Goal: Information Seeking & Learning: Compare options

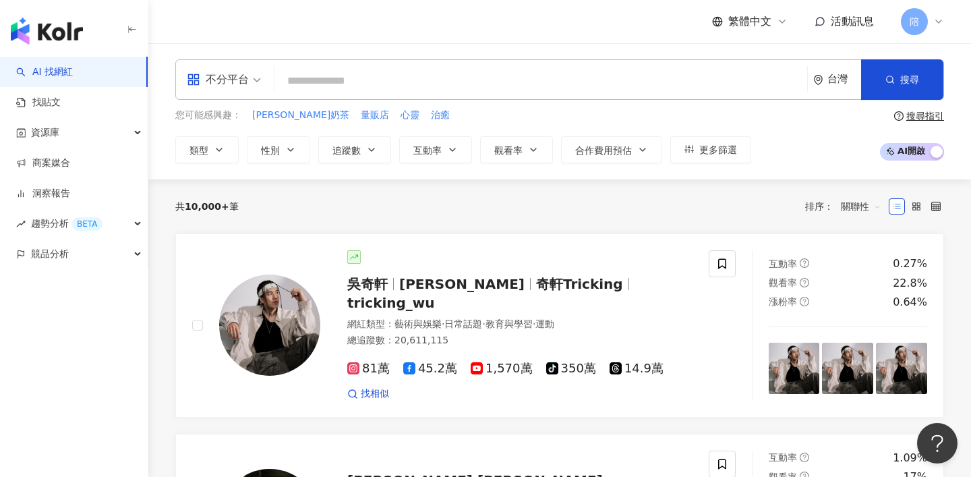
click at [230, 88] on div "不分平台" at bounding box center [218, 80] width 62 height 22
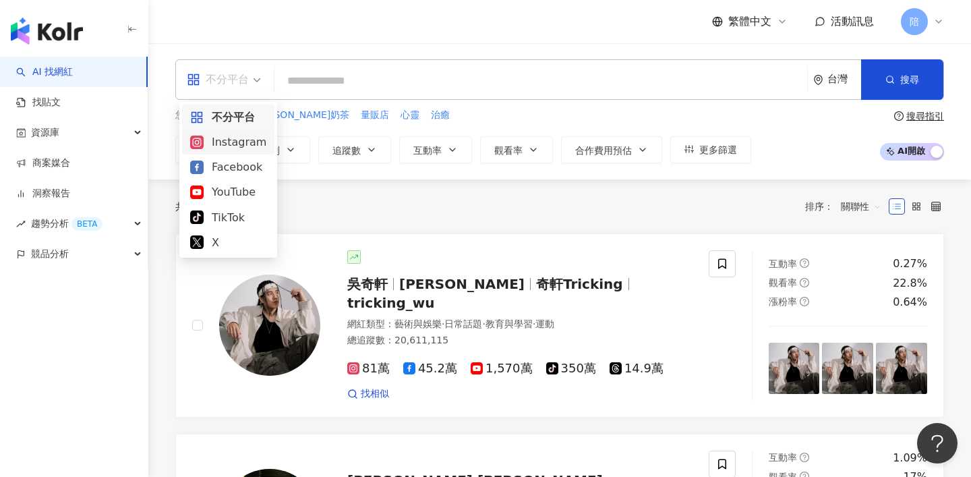
click at [237, 143] on div "Instagram" at bounding box center [228, 142] width 76 height 17
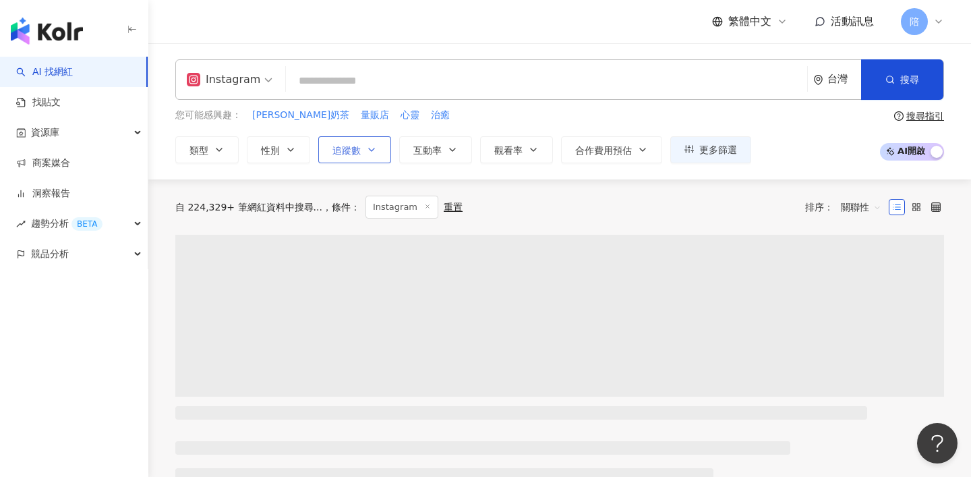
click at [346, 140] on button "追蹤數" at bounding box center [354, 149] width 73 height 27
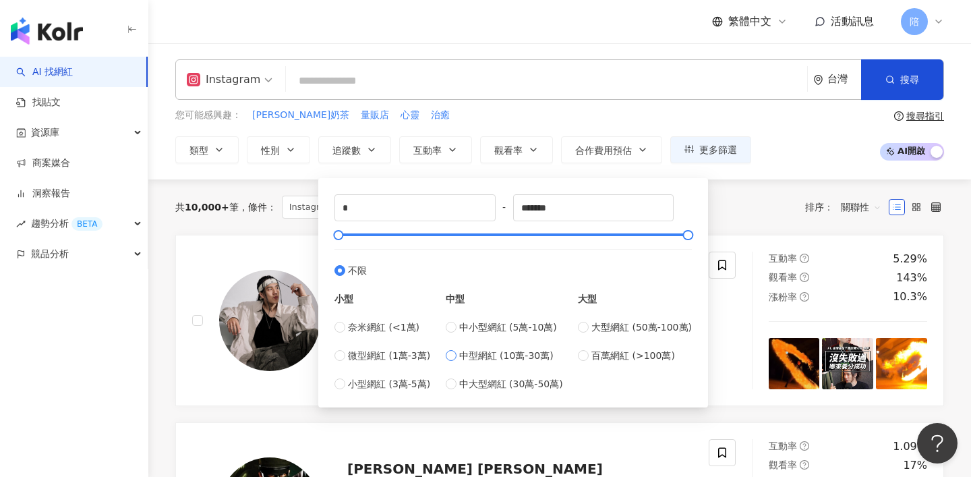
click at [496, 357] on span "中型網紅 (10萬-30萬)" at bounding box center [506, 355] width 94 height 15
type input "******"
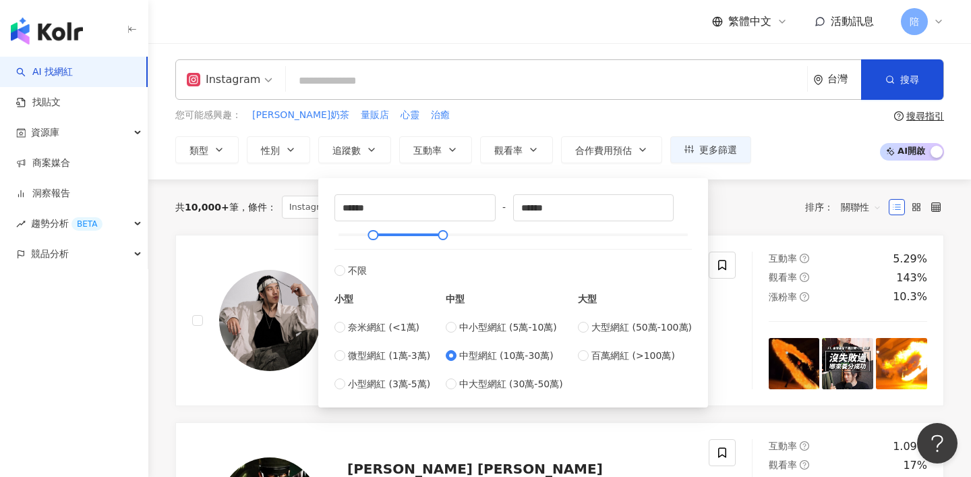
click at [730, 199] on div "共 10,000+ 筆 條件 ： Instagram 重置 排序： 關聯性" at bounding box center [559, 207] width 769 height 23
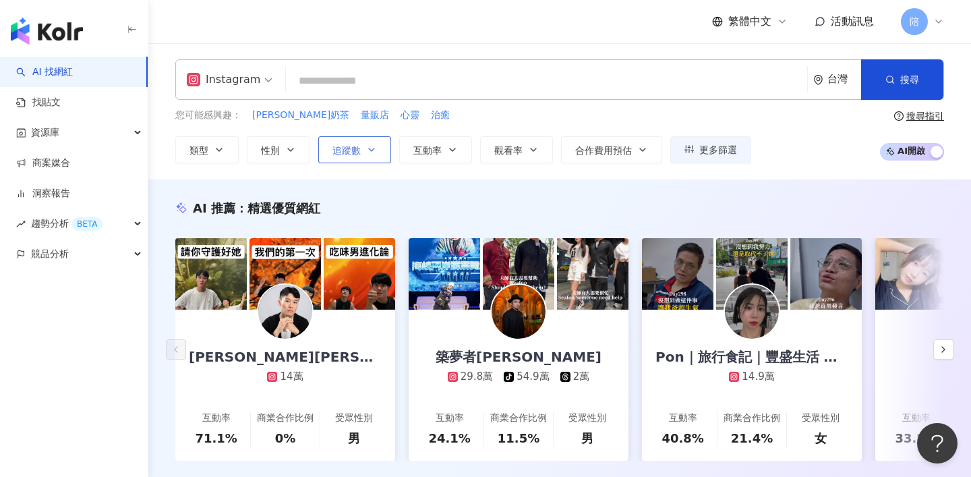
click at [337, 146] on span "追蹤數" at bounding box center [347, 150] width 28 height 11
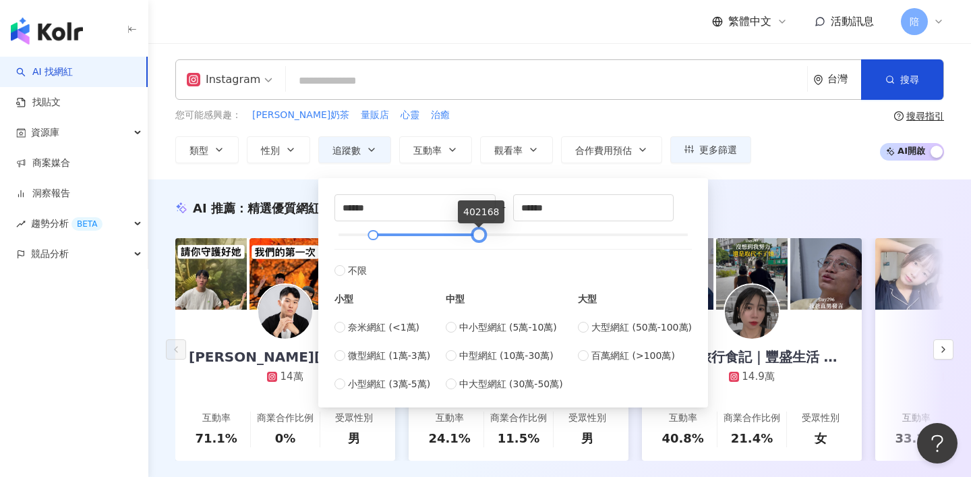
drag, startPoint x: 442, startPoint y: 235, endPoint x: 471, endPoint y: 231, distance: 29.2
click at [477, 235] on div at bounding box center [479, 234] width 7 height 7
click at [768, 209] on div "AI 推薦 ： 精選優質網紅" at bounding box center [559, 208] width 769 height 17
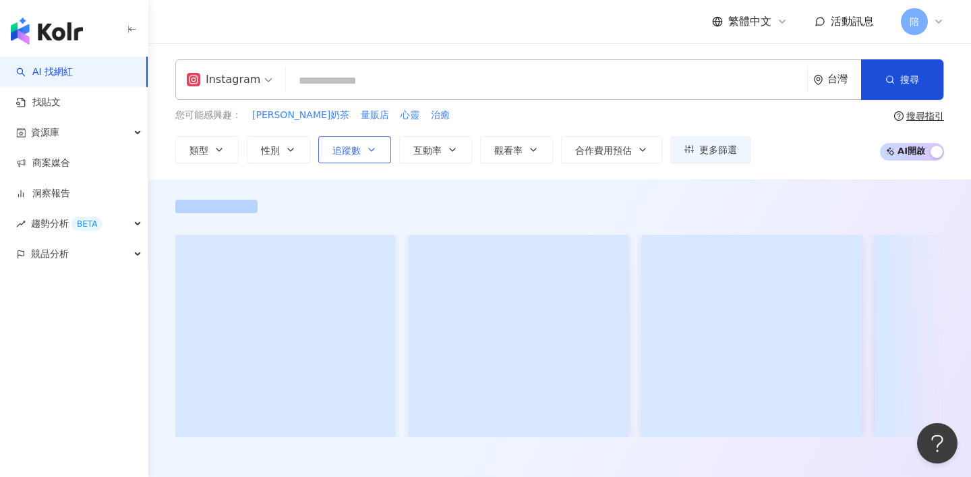
click at [360, 145] on span "追蹤數" at bounding box center [347, 150] width 28 height 11
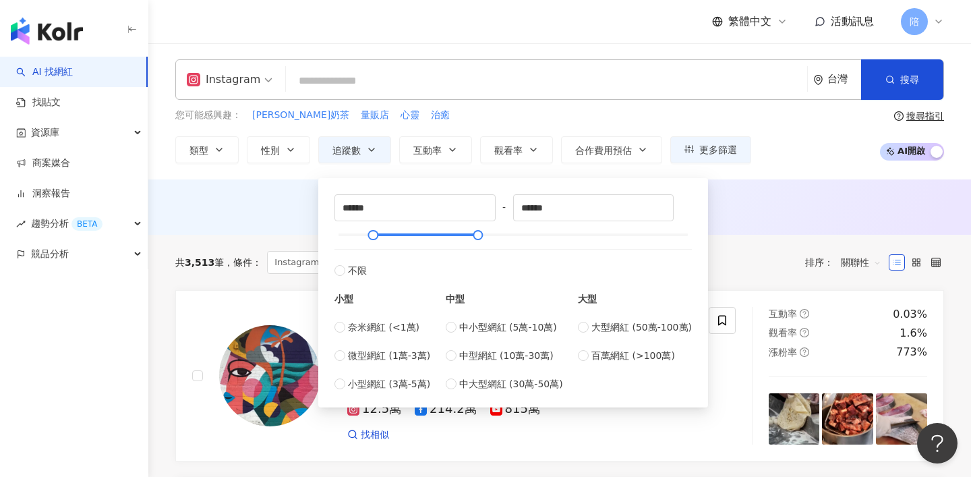
click at [482, 241] on div "****** - ****** 不限 小型 奈米網紅 (<1萬) 微型網紅 (1萬-3萬) 小型網紅 (3萬-5萬) 中型 中小型網紅 (5萬-10萬) 中型…" at bounding box center [514, 292] width 358 height 197
type input "******"
drag, startPoint x: 479, startPoint y: 238, endPoint x: 465, endPoint y: 238, distance: 14.2
click at [465, 238] on div at bounding box center [465, 234] width 7 height 7
click at [729, 207] on div "AI 推薦 ： 無結果，請嘗試搜尋其他語言關鍵字或條件" at bounding box center [559, 206] width 769 height 12
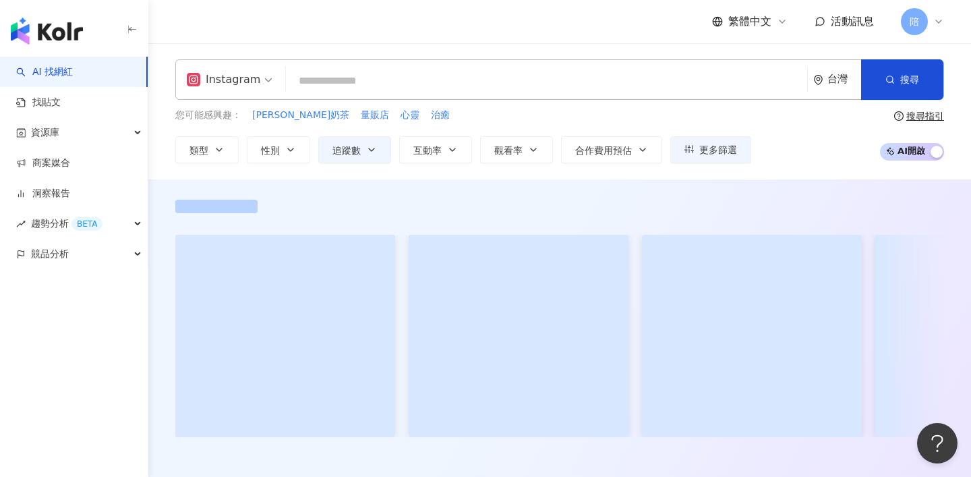
click at [455, 87] on input "search" at bounding box center [546, 81] width 511 height 26
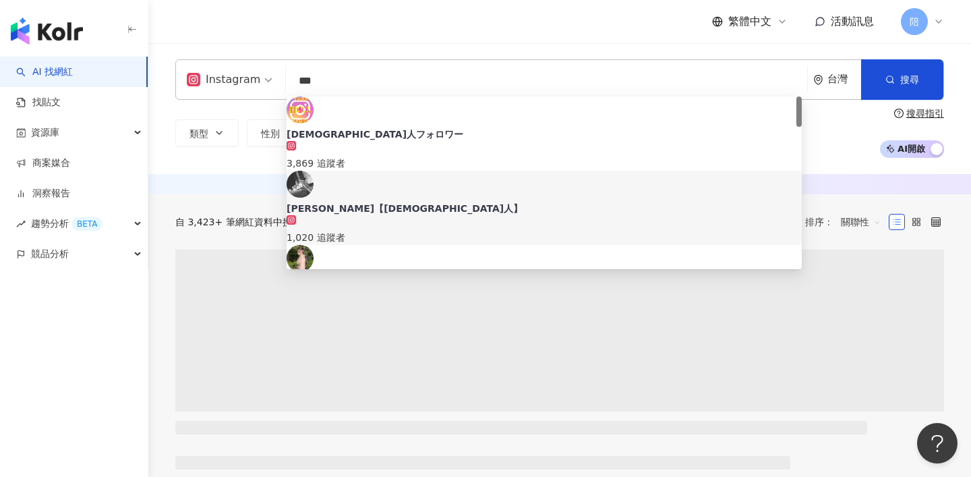
type input "***"
click at [179, 157] on div "類型 性別 追蹤數 互動率 觀看率 合作費用預估 更多篩選 ****** - ****** 不限 小型 奈米網紅 (<1萬) 微型網紅 (1萬-3萬) 小型網…" at bounding box center [559, 133] width 769 height 50
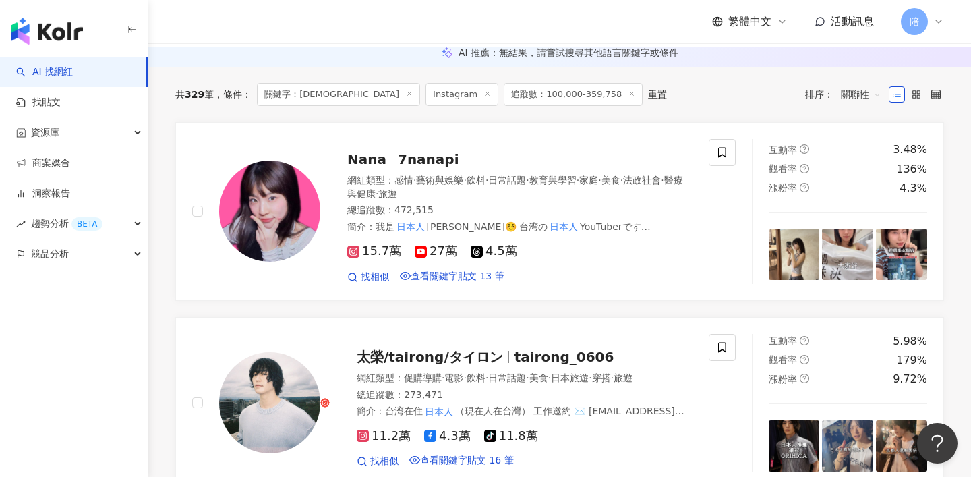
scroll to position [143, 0]
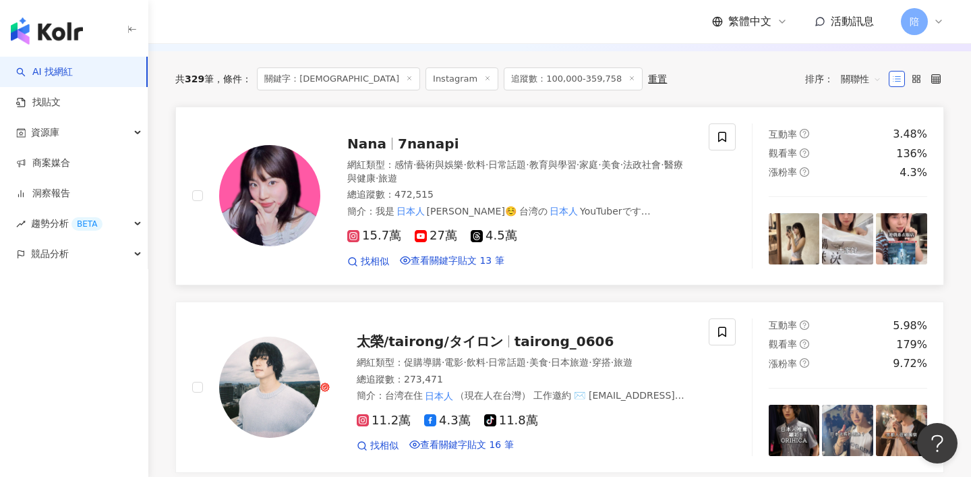
click at [414, 152] on span "7nanapi" at bounding box center [428, 144] width 61 height 16
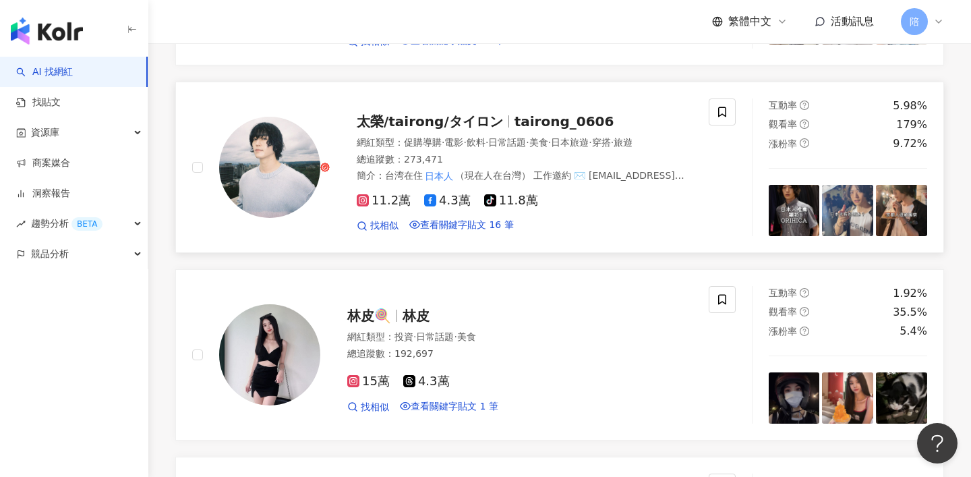
scroll to position [335, 0]
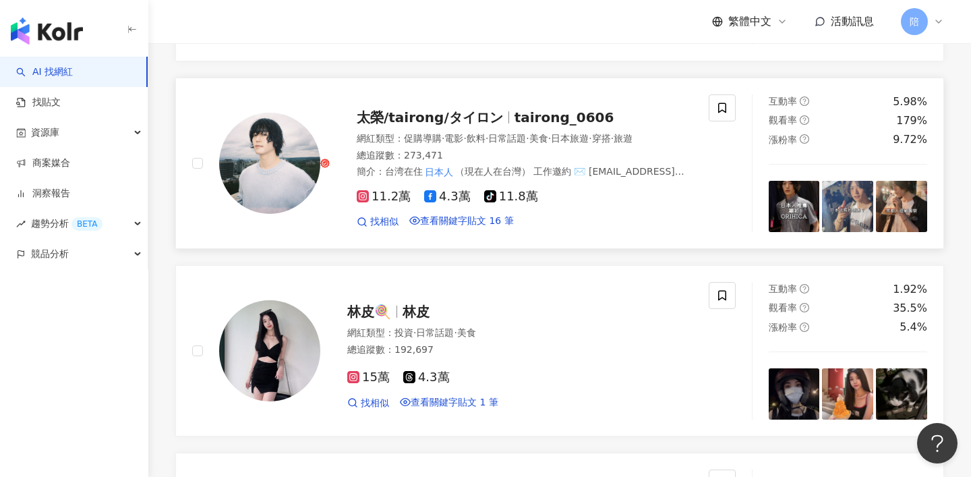
click at [486, 125] on span "太榮/tairong/タイロン" at bounding box center [430, 117] width 146 height 16
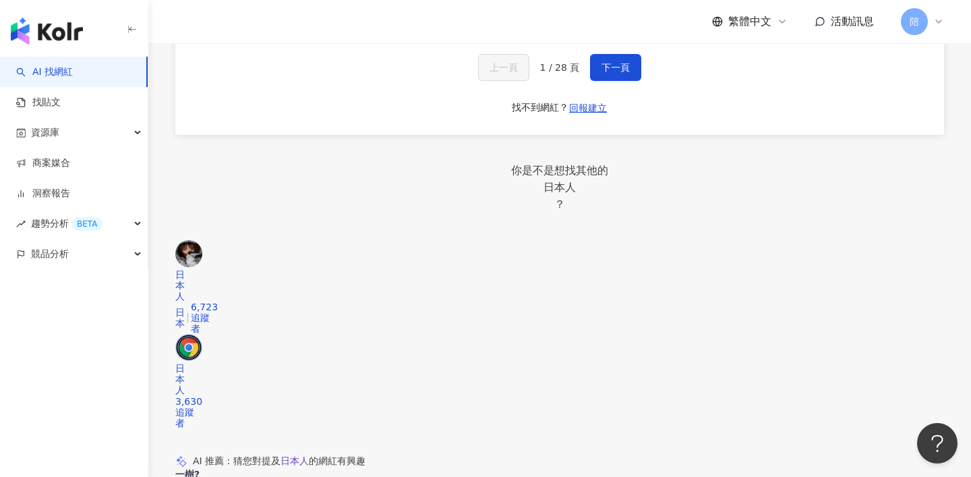
scroll to position [2378, 0]
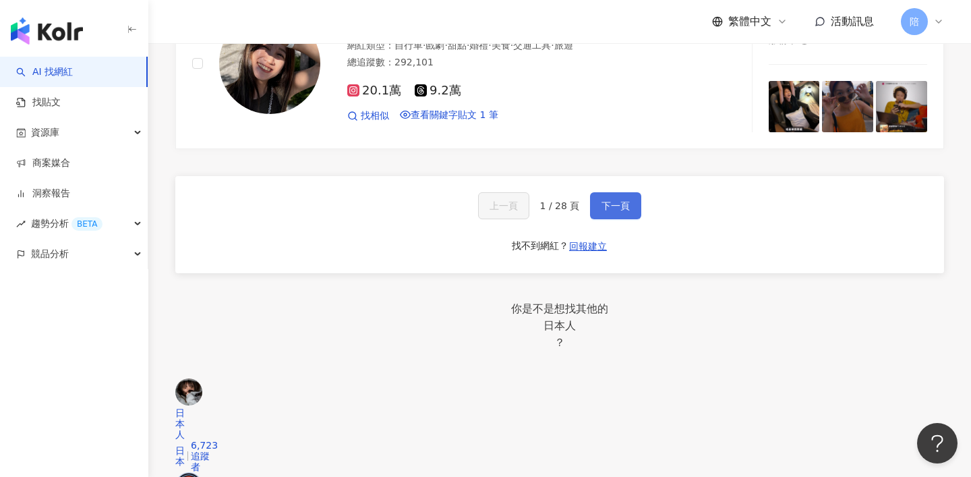
click at [602, 206] on span "下一頁" at bounding box center [616, 205] width 28 height 11
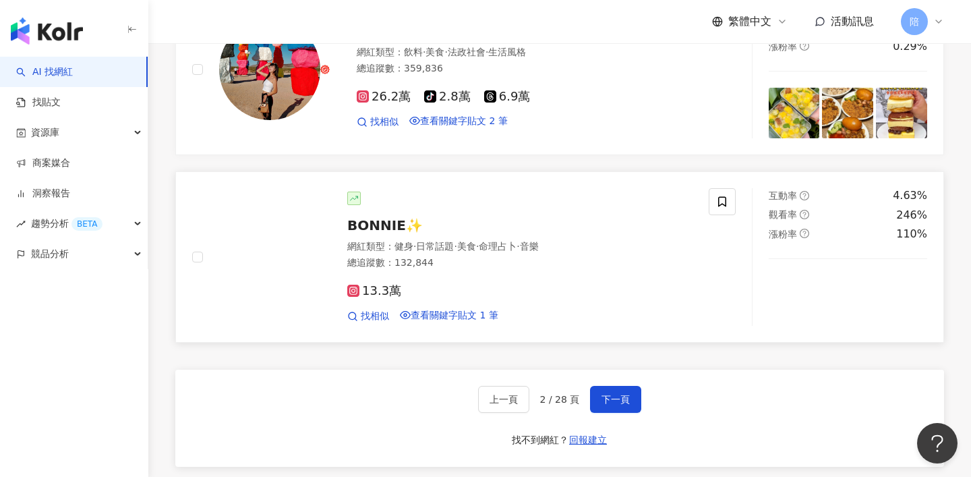
scroll to position [2141, 0]
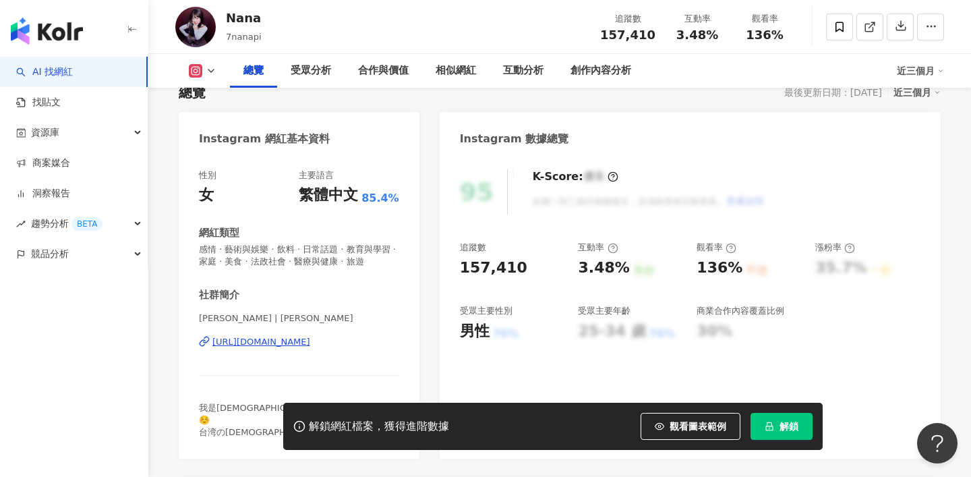
click at [310, 347] on div "https://www.instagram.com/nanameew/" at bounding box center [261, 342] width 98 height 12
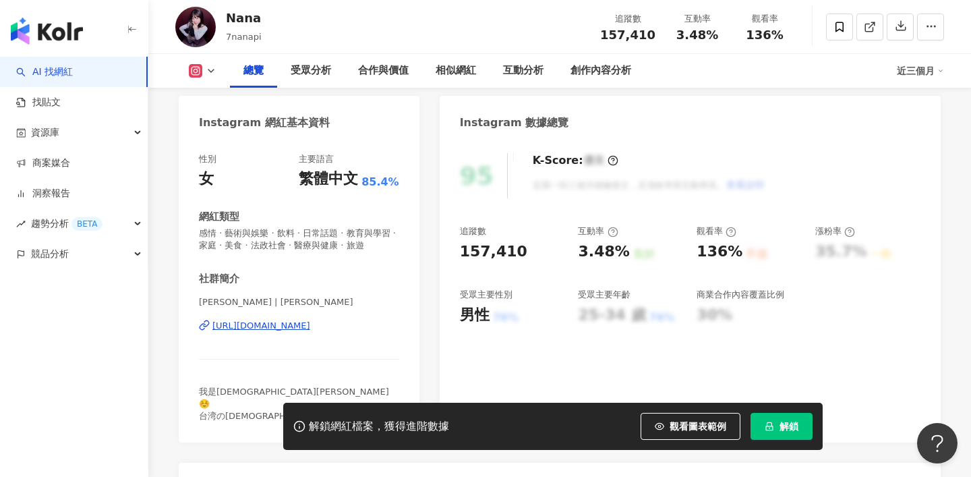
scroll to position [122, 0]
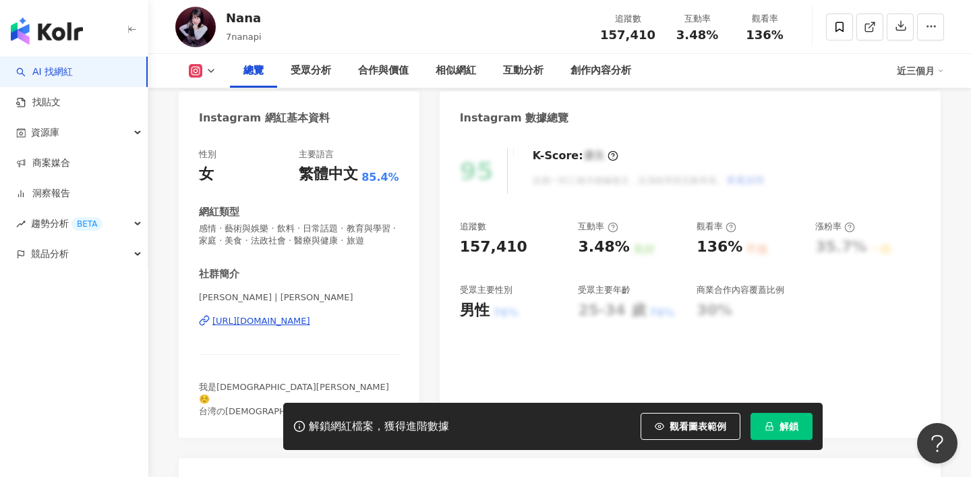
click at [310, 319] on div "https://www.instagram.com/nanameew/" at bounding box center [261, 321] width 98 height 12
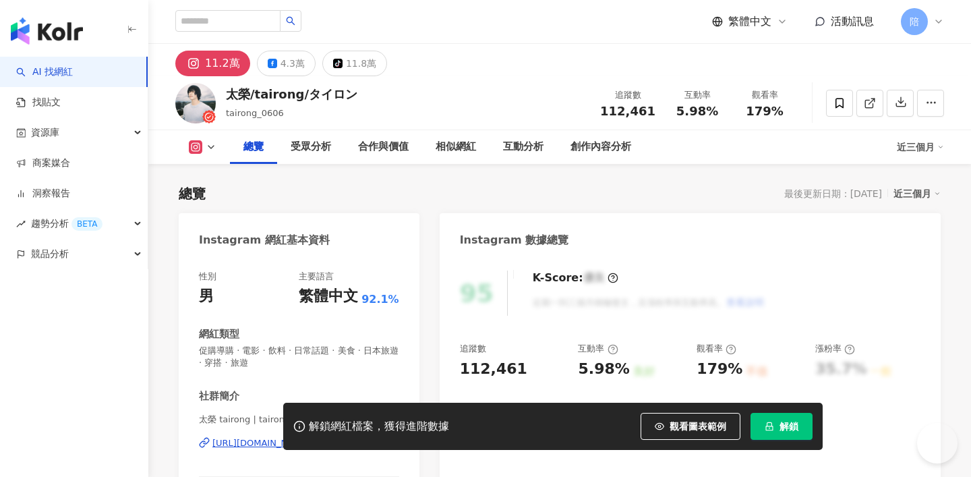
click at [281, 437] on div "https://www.instagram.com/tairong_0606/" at bounding box center [261, 443] width 98 height 12
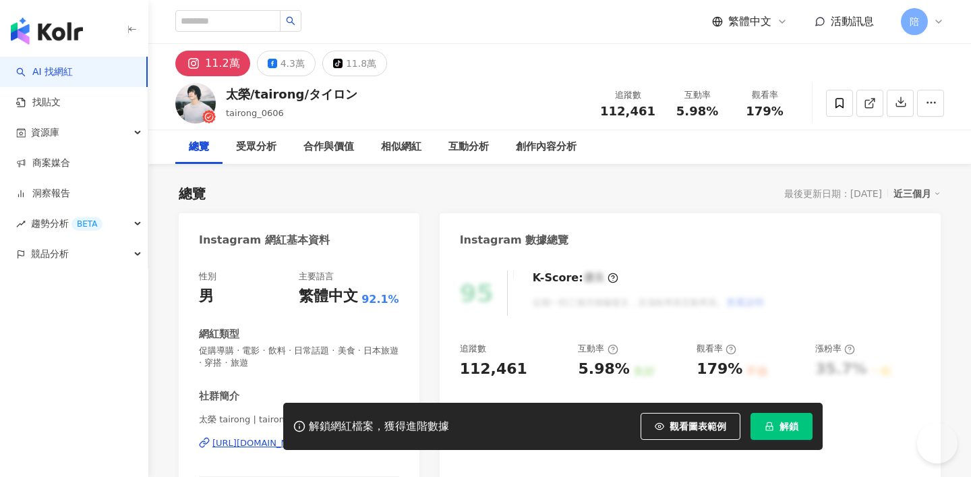
scroll to position [113, 0]
